Goal: Information Seeking & Learning: Learn about a topic

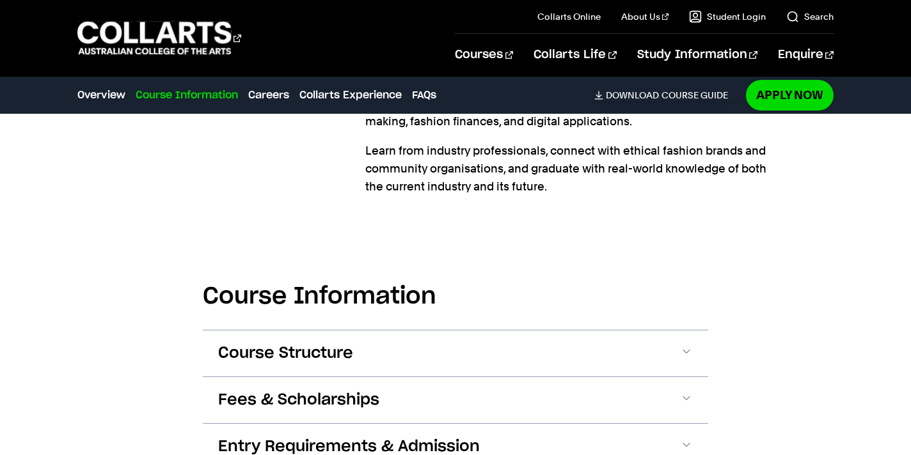
scroll to position [1206, 0]
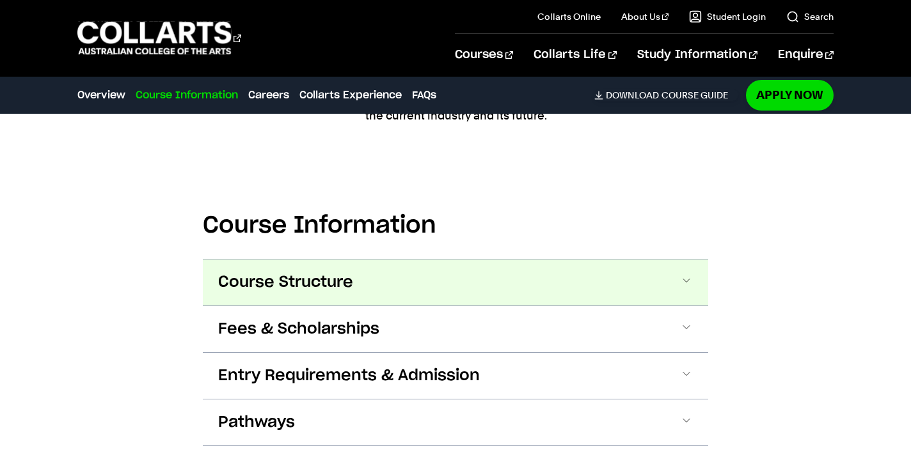
click at [681, 280] on span at bounding box center [686, 282] width 13 height 17
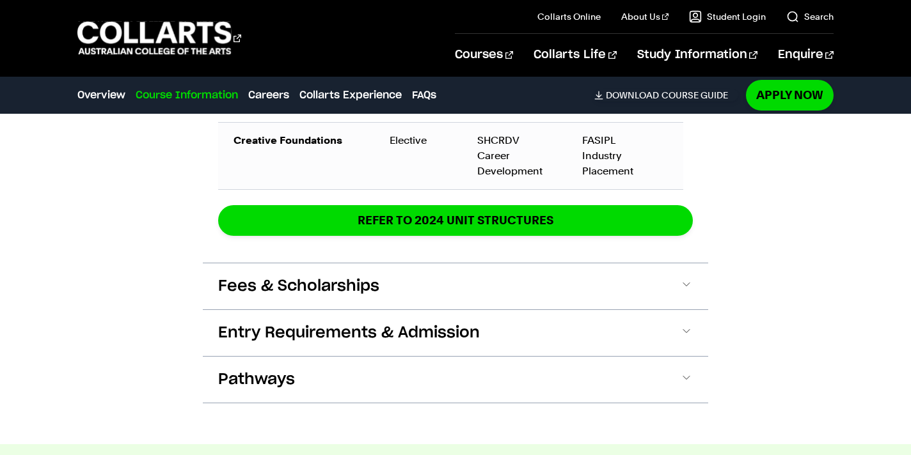
scroll to position [2342, 0]
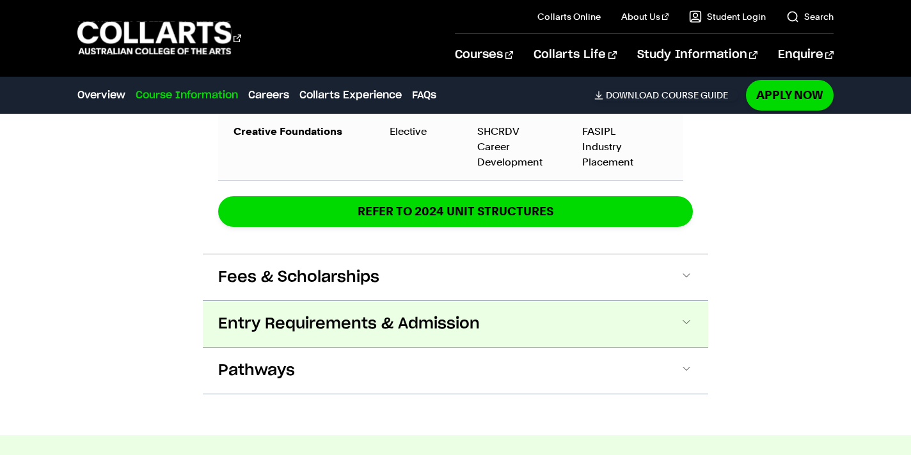
click at [687, 320] on span at bounding box center [686, 324] width 13 height 17
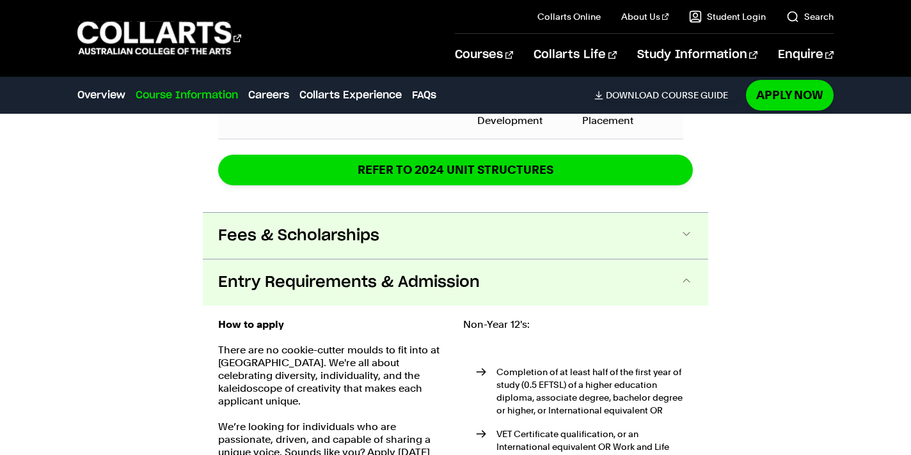
click at [678, 242] on button "Fees & Scholarships" at bounding box center [455, 236] width 505 height 46
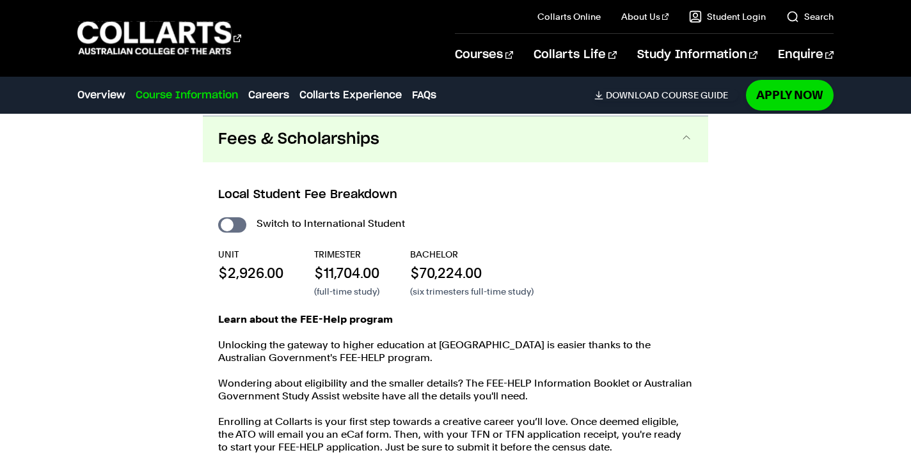
scroll to position [2481, 0]
click at [225, 227] on input "International Student" at bounding box center [232, 223] width 28 height 15
checkbox input "true"
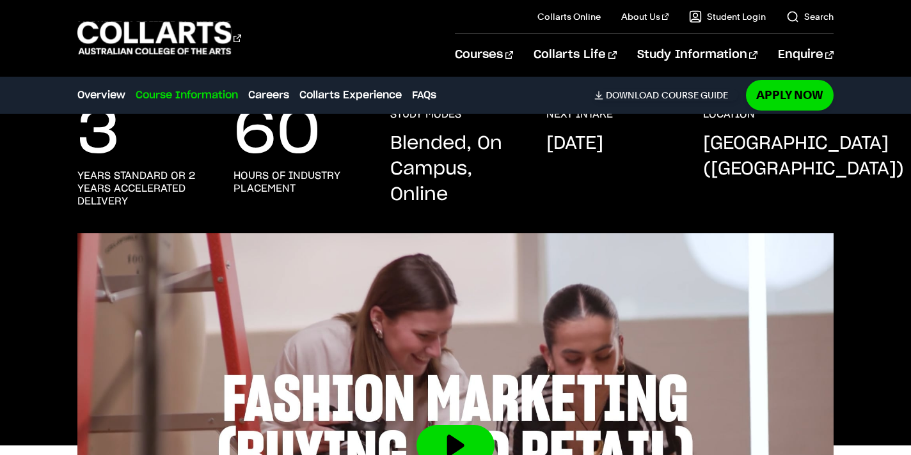
scroll to position [19, 0]
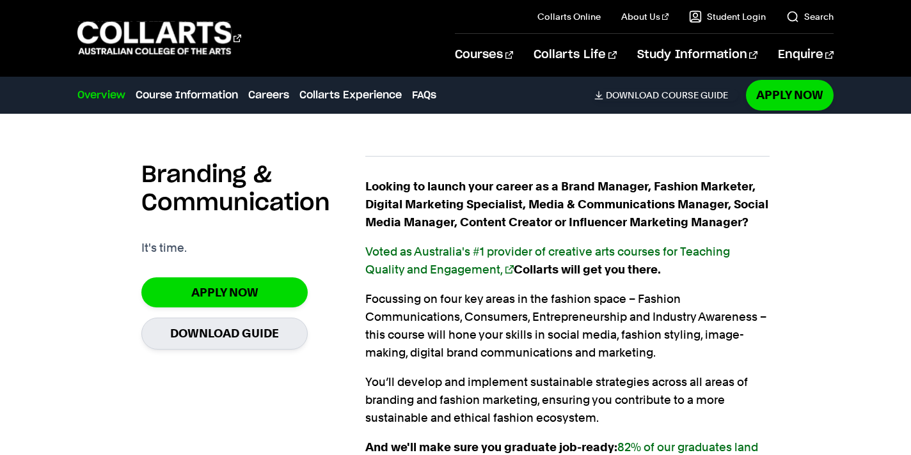
scroll to position [841, 0]
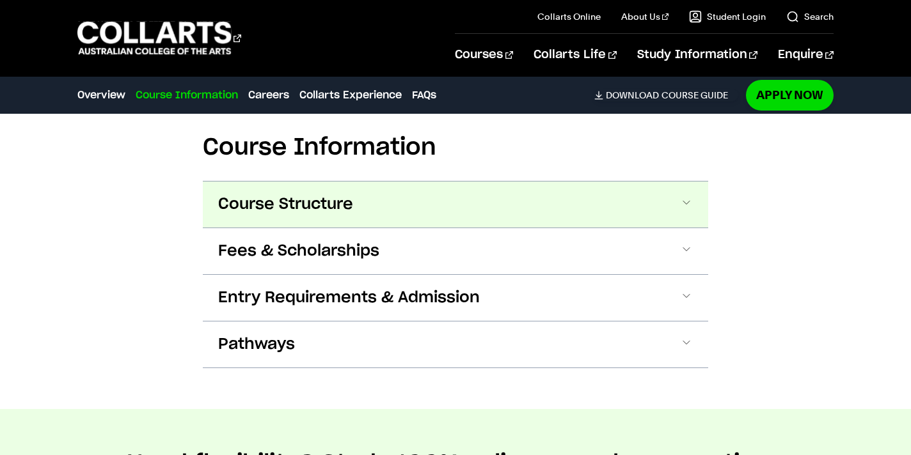
click at [413, 226] on button "Course Structure" at bounding box center [455, 205] width 505 height 46
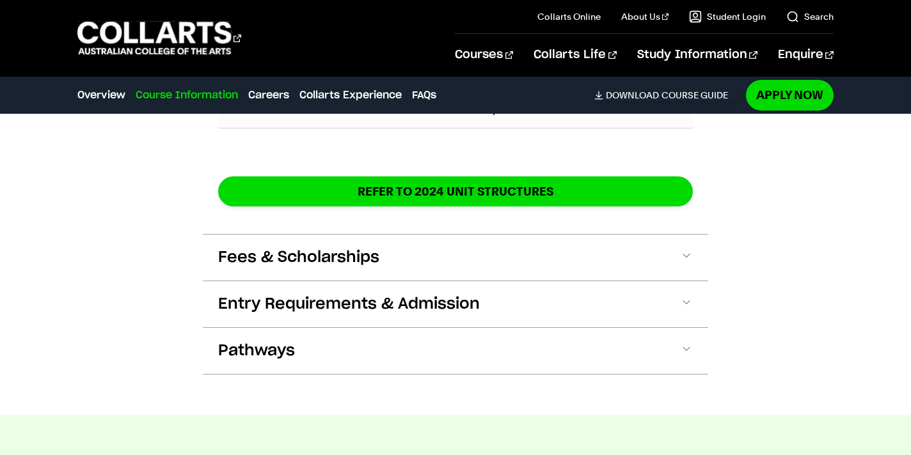
scroll to position [2340, 0]
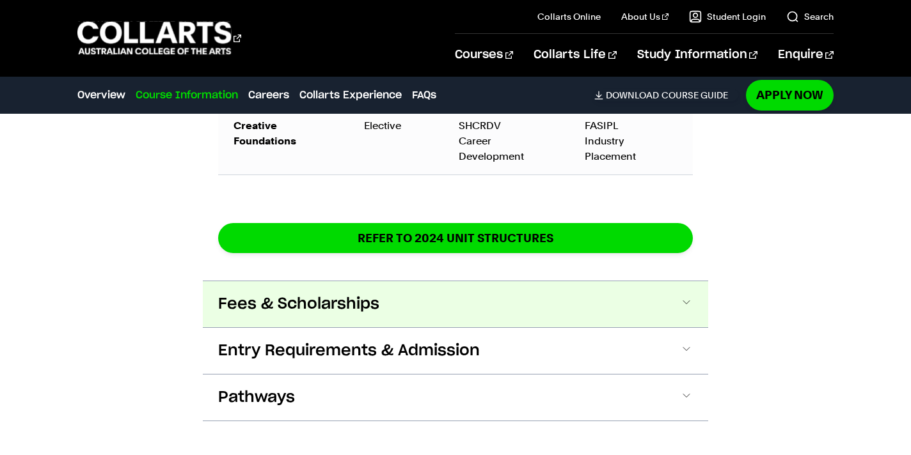
click at [363, 303] on span "Fees & Scholarships" at bounding box center [298, 304] width 161 height 20
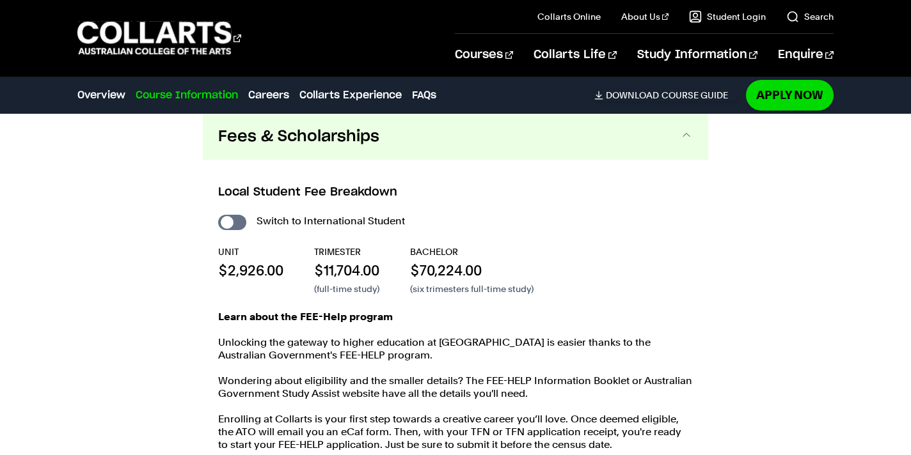
scroll to position [2509, 0]
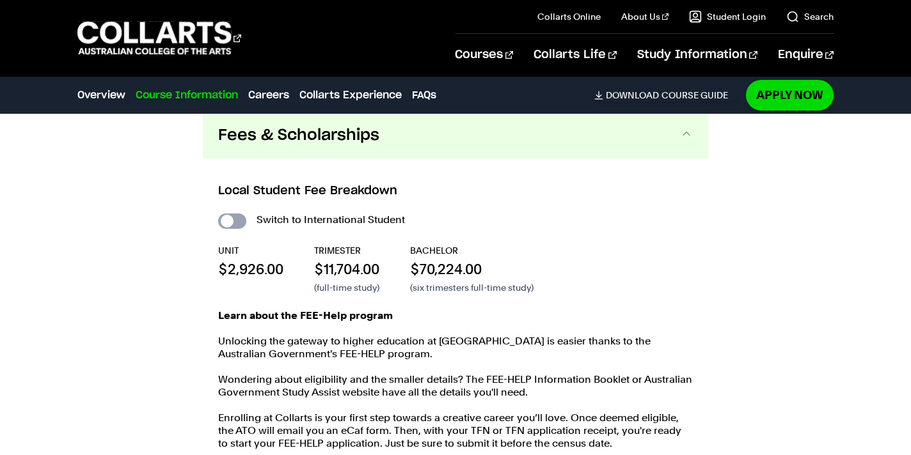
click at [232, 224] on input "International Student" at bounding box center [232, 221] width 28 height 15
checkbox input "true"
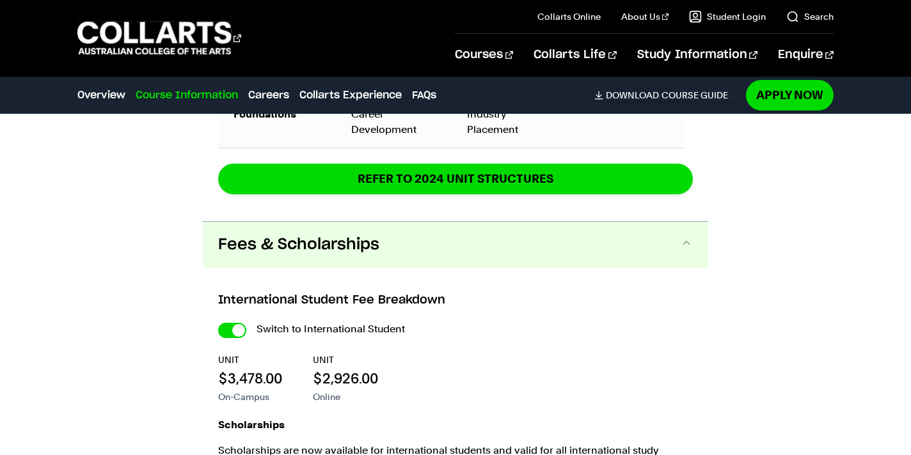
scroll to position [2746, 0]
